Goal: Transaction & Acquisition: Obtain resource

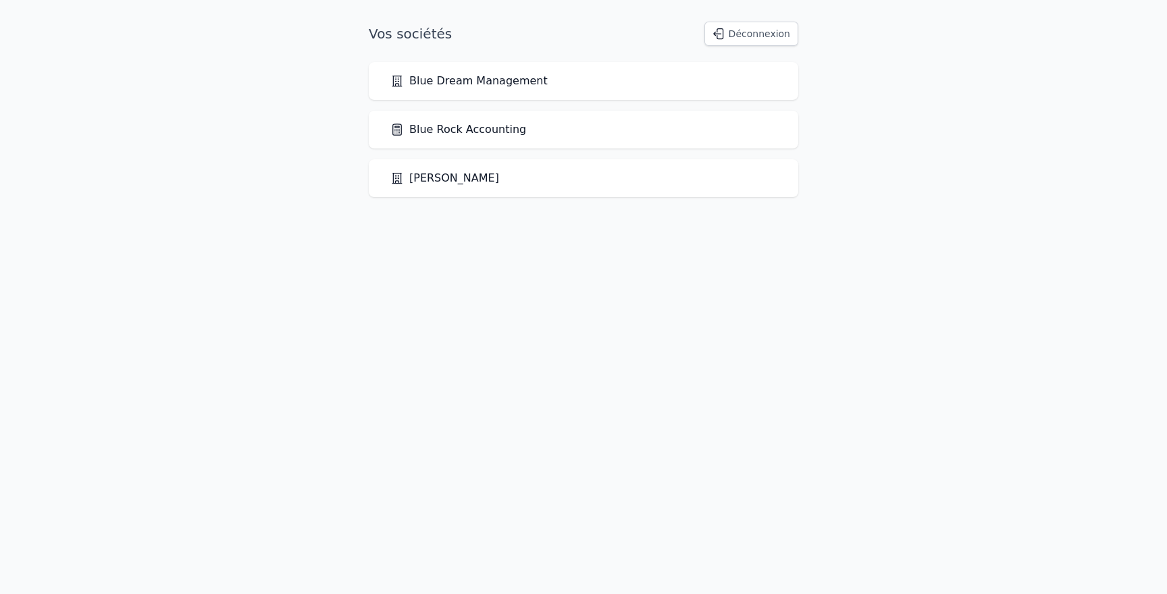
click at [497, 134] on link "Blue Rock Accounting" at bounding box center [458, 130] width 136 height 16
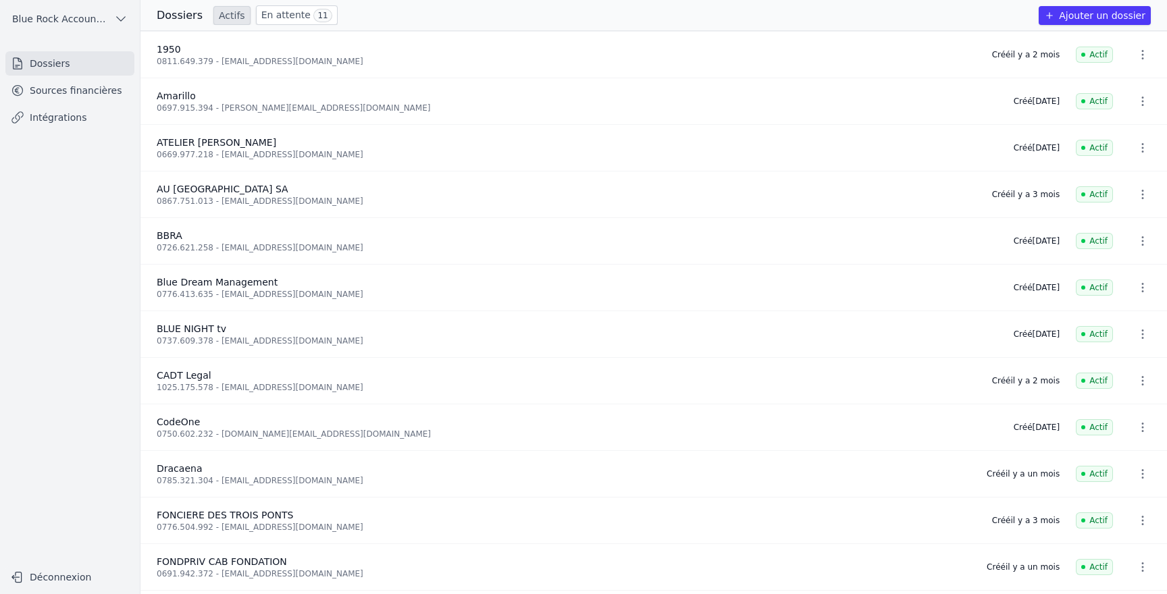
click at [67, 93] on link "Sources financières" at bounding box center [69, 90] width 129 height 24
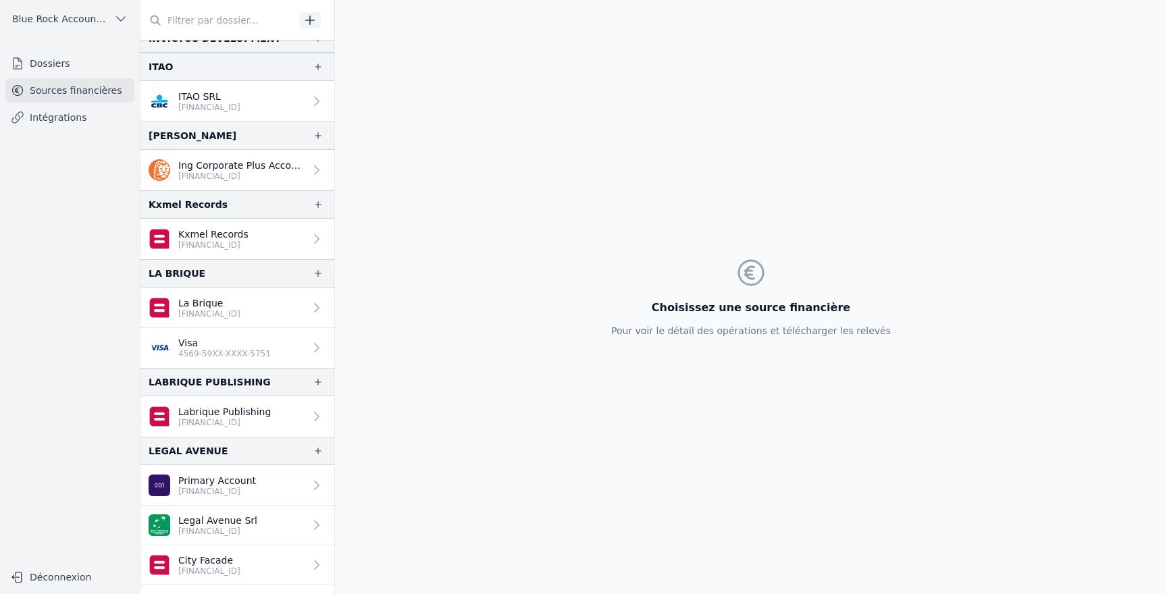
scroll to position [1358, 0]
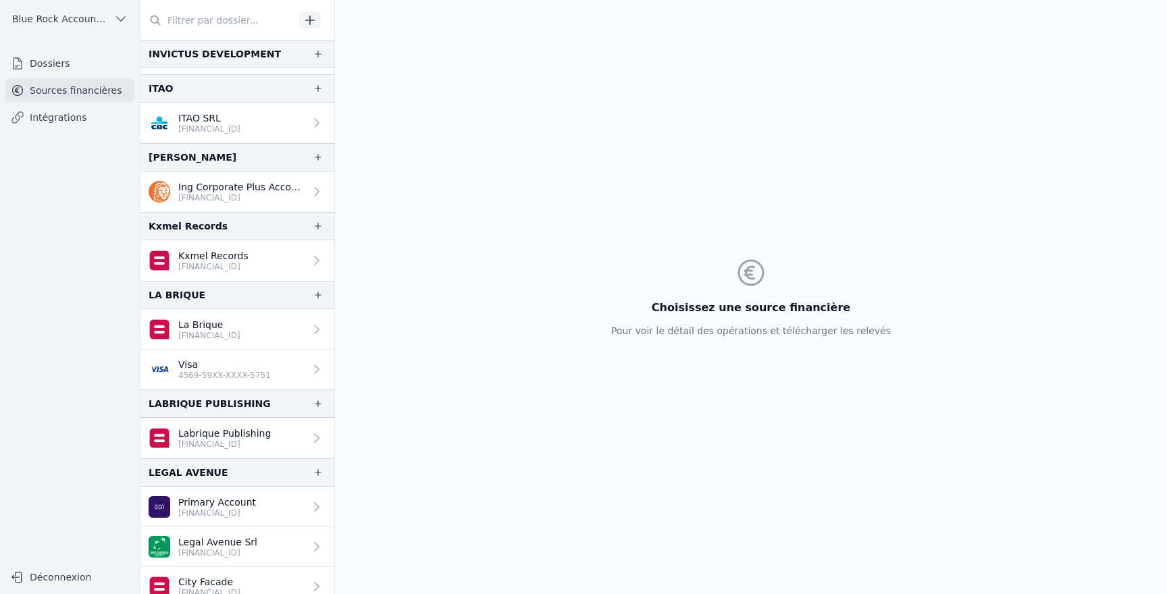
click at [203, 188] on p "Ing Corporate Plus Account" at bounding box center [241, 187] width 126 height 14
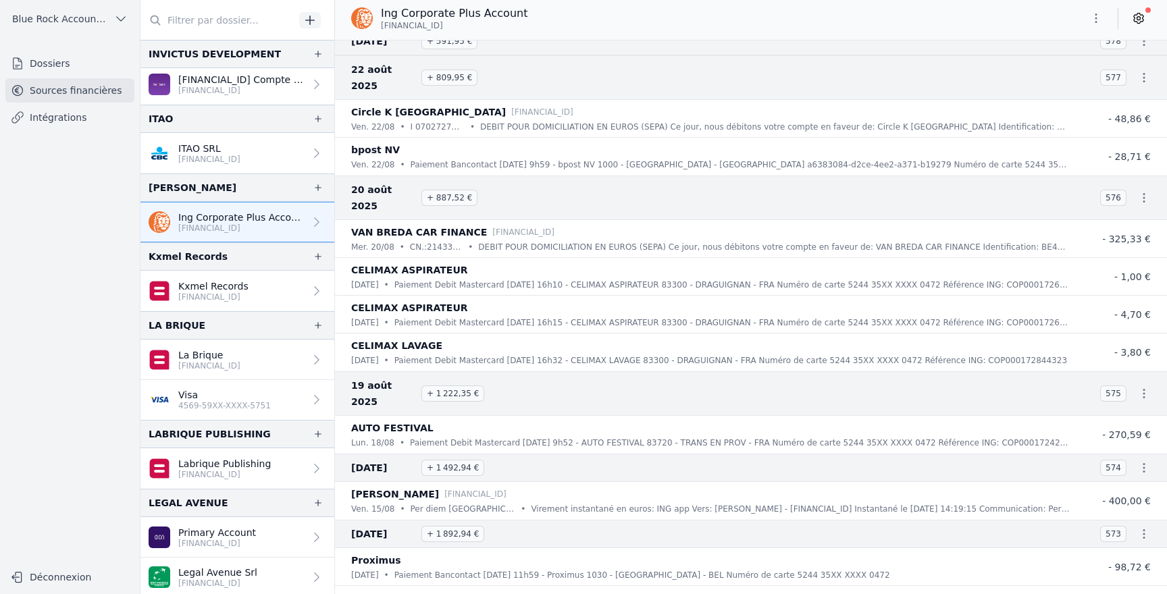
scroll to position [3909, 0]
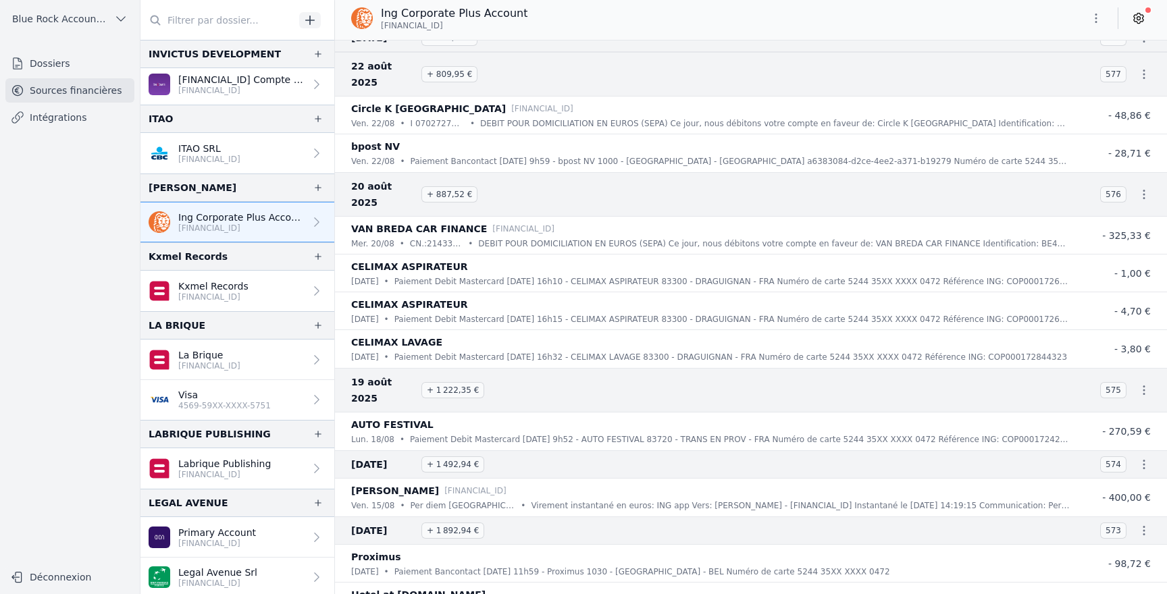
click at [1095, 15] on icon "button" at bounding box center [1096, 18] width 14 height 14
click at [1070, 74] on button "Exporter" at bounding box center [1063, 71] width 97 height 25
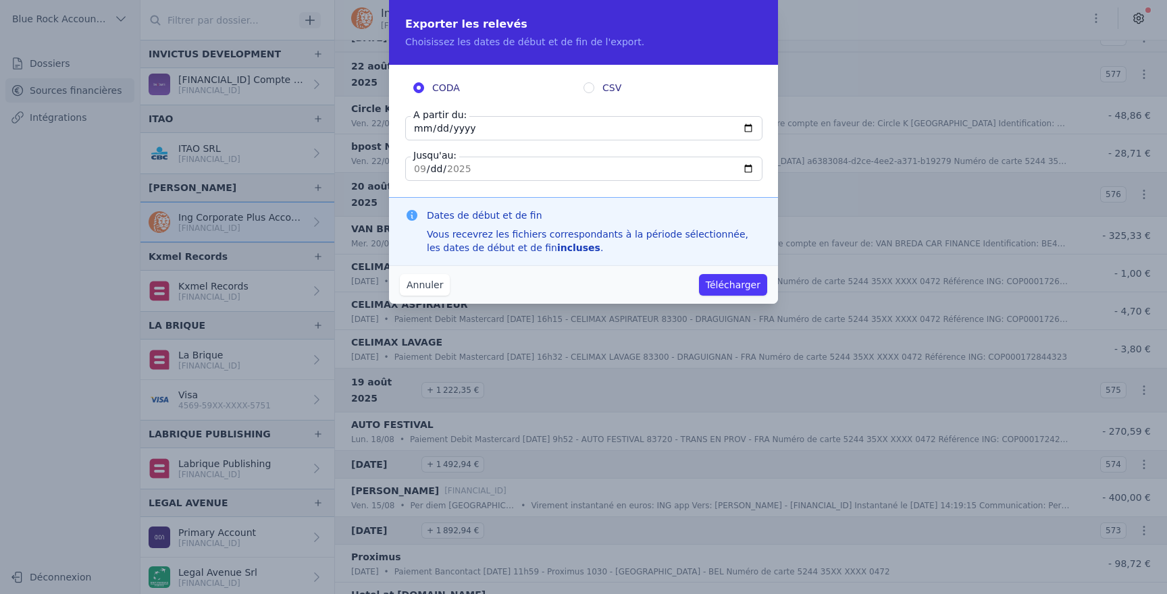
click at [429, 130] on input "2025-09-23" at bounding box center [583, 128] width 357 height 24
click at [418, 128] on input "2025-09-23" at bounding box center [583, 128] width 357 height 24
type input "2025-09-19"
type input "2025-08-19"
click at [587, 90] on input "CSV" at bounding box center [589, 87] width 11 height 11
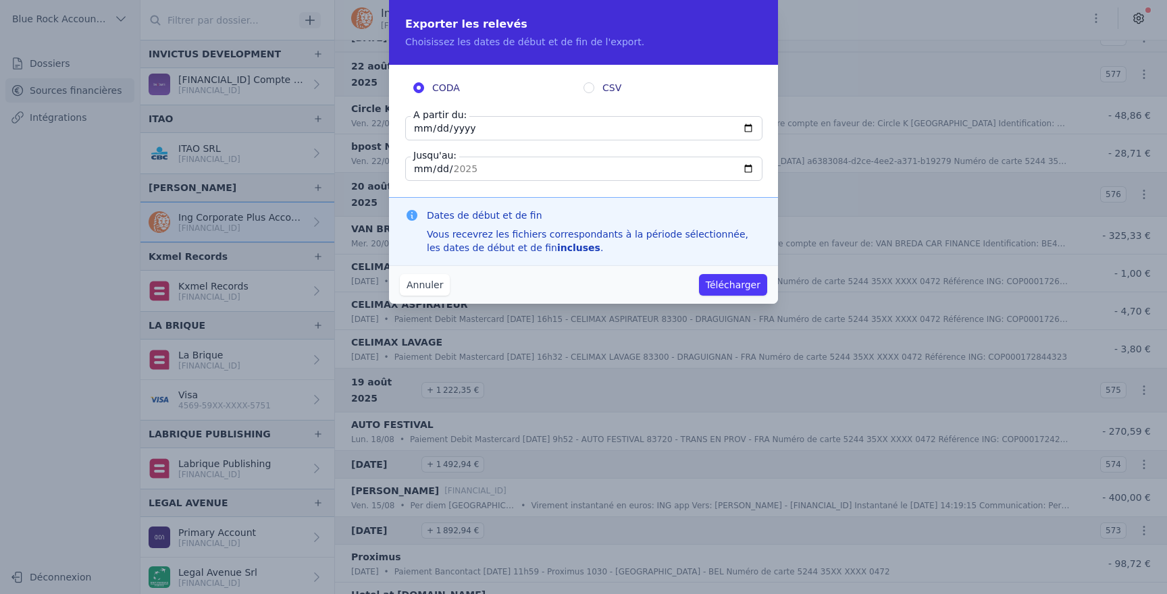
radio input "true"
radio input "false"
click at [738, 291] on button "Télécharger" at bounding box center [733, 285] width 68 height 22
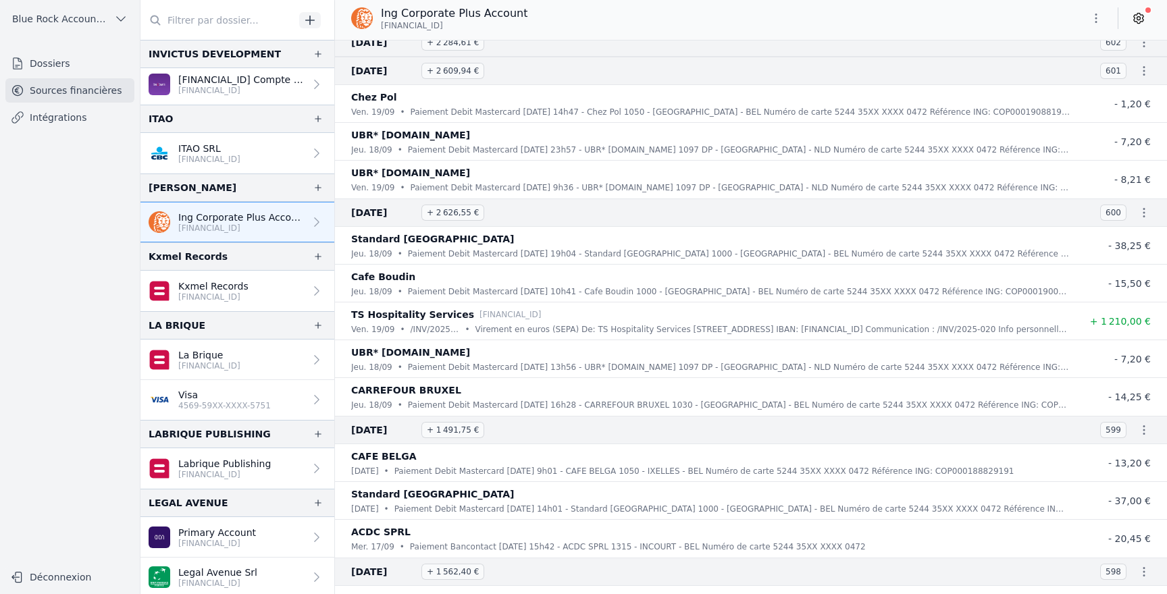
scroll to position [0, 0]
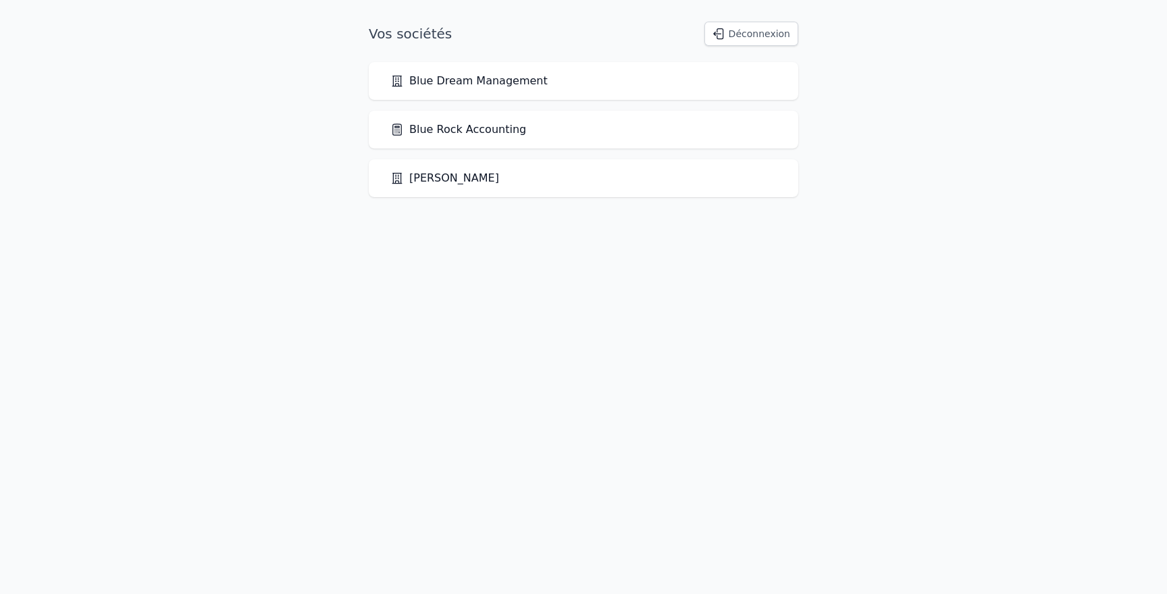
click at [479, 135] on link "Blue Rock Accounting" at bounding box center [458, 130] width 136 height 16
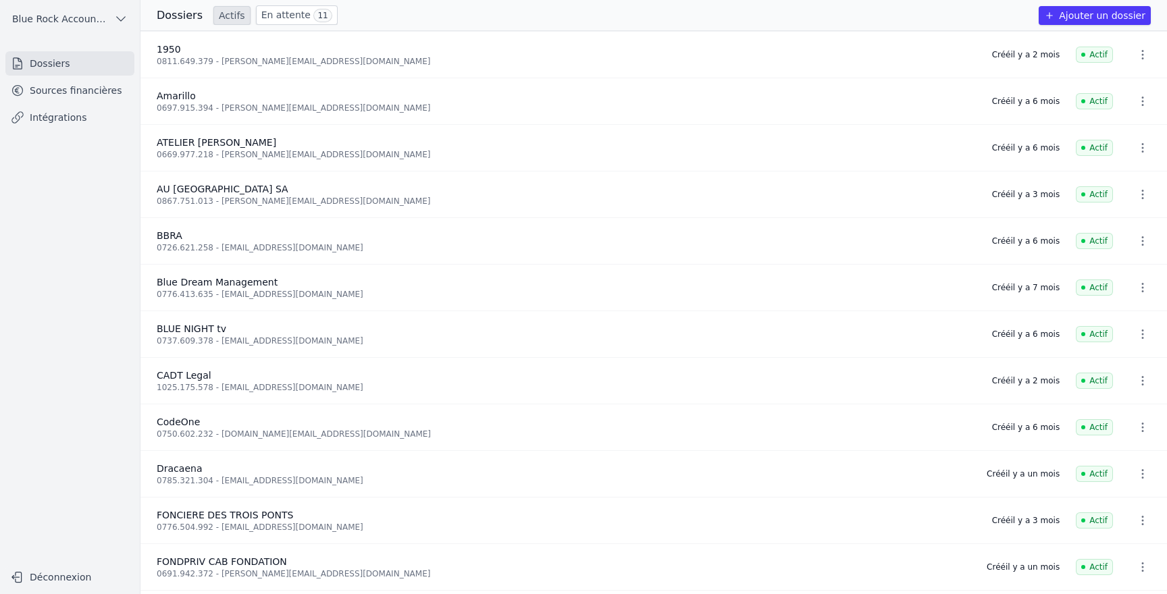
click at [67, 88] on link "Sources financières" at bounding box center [69, 90] width 129 height 24
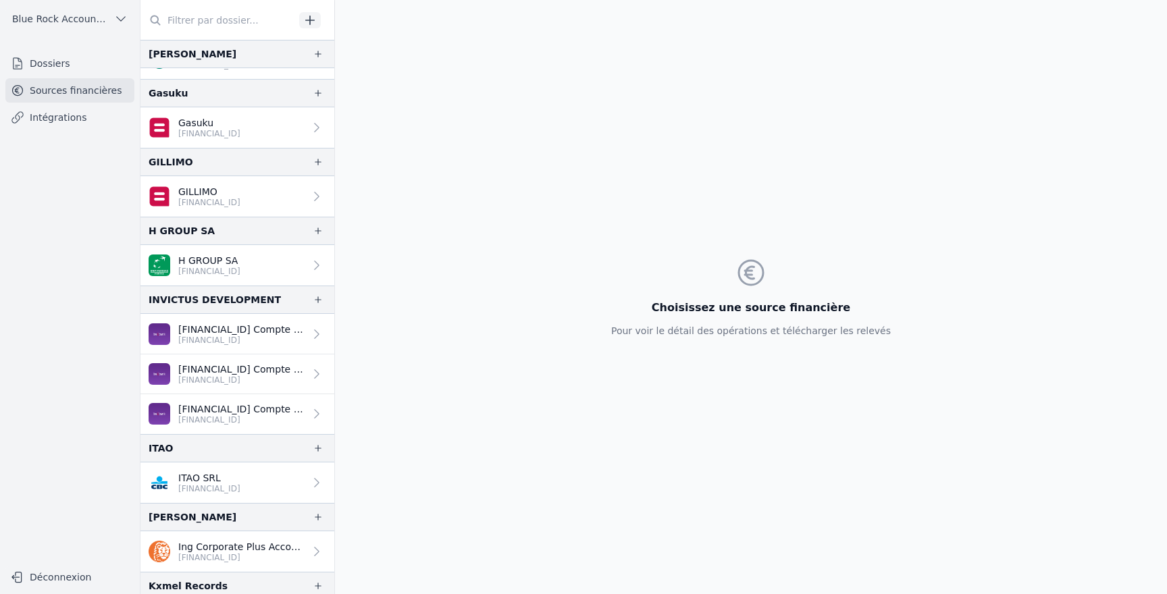
scroll to position [911, 0]
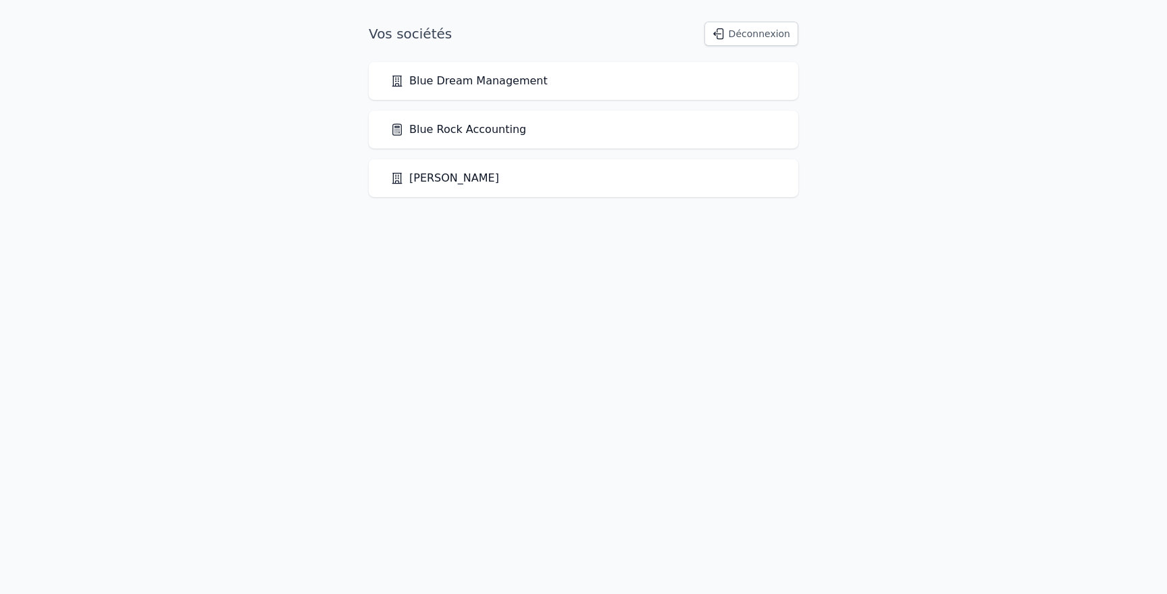
click at [497, 128] on link "Blue Rock Accounting" at bounding box center [458, 130] width 136 height 16
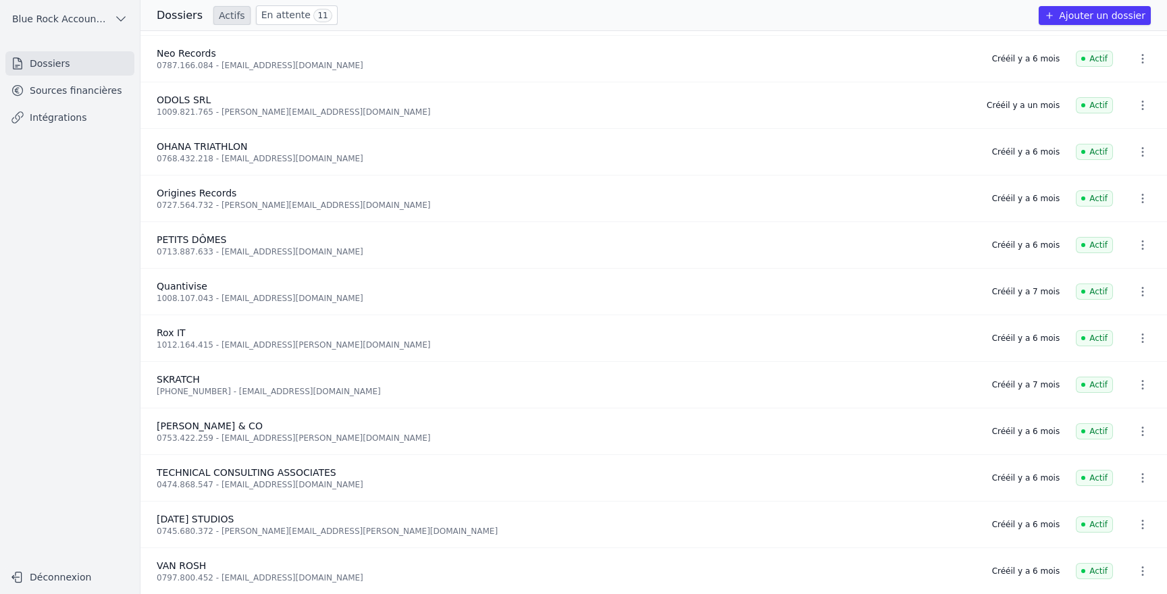
scroll to position [1344, 0]
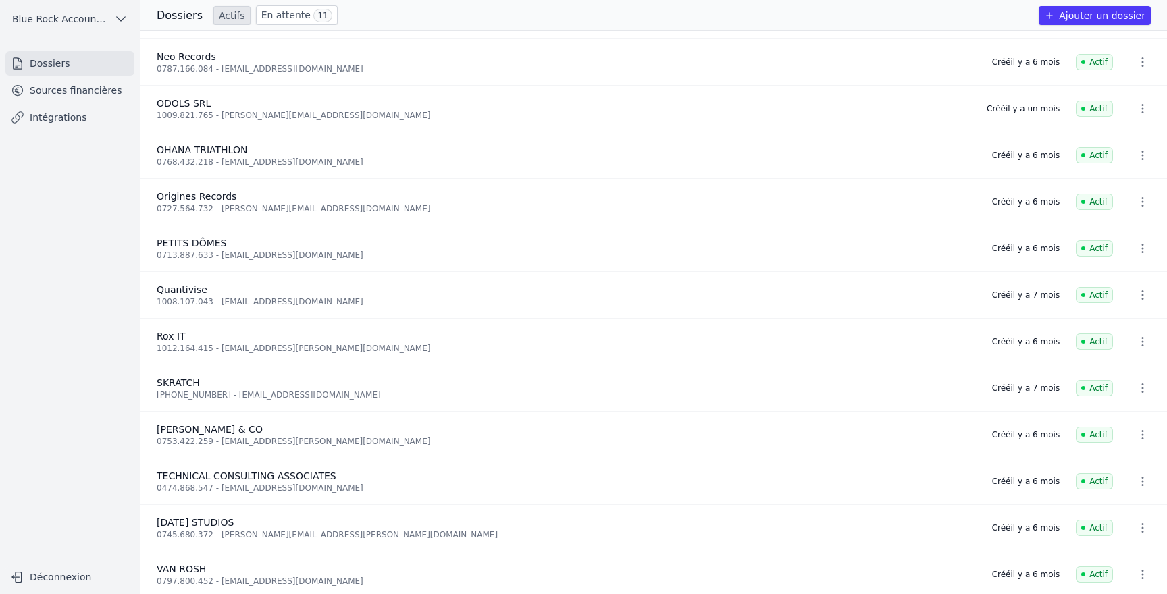
click at [41, 91] on link "Sources financières" at bounding box center [69, 90] width 129 height 24
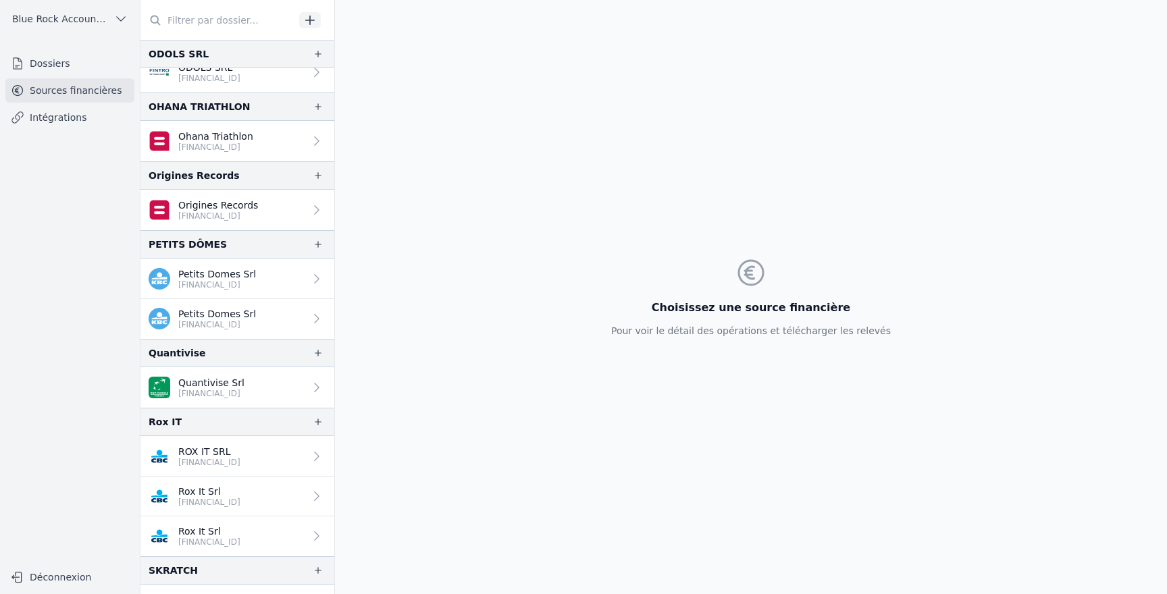
scroll to position [2337, 0]
click at [221, 216] on p "[FINANCIAL_ID]" at bounding box center [218, 215] width 80 height 11
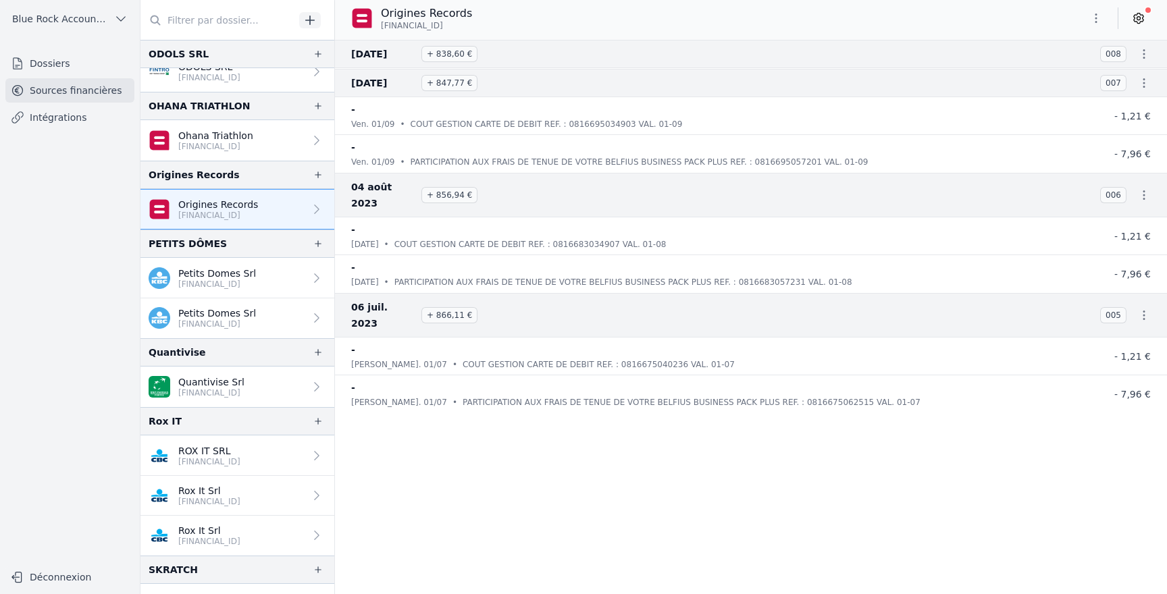
scroll to position [2755, 0]
